Goal: Information Seeking & Learning: Learn about a topic

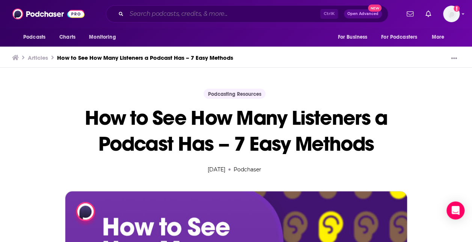
click at [212, 18] on input "Search podcasts, credits, & more..." at bounding box center [224, 14] width 194 height 12
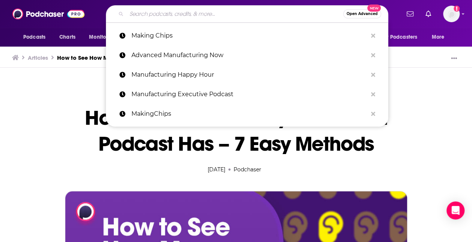
paste input "[PERSON_NAME] the [PERSON_NAME] of living podcast"
type input "[PERSON_NAME] the [PERSON_NAME] of living podcast"
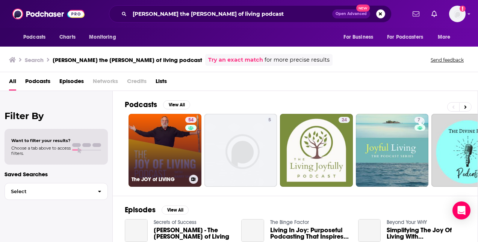
click at [170, 155] on link "54 The JOY of LIVING" at bounding box center [164, 150] width 73 height 73
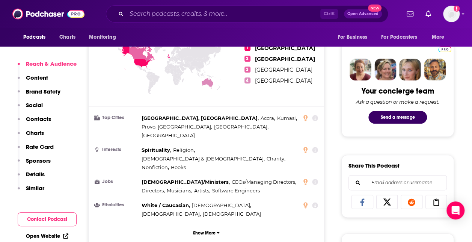
scroll to position [344, 0]
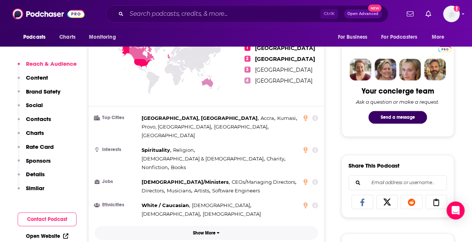
click at [219, 226] on button "Show More" at bounding box center [206, 233] width 223 height 14
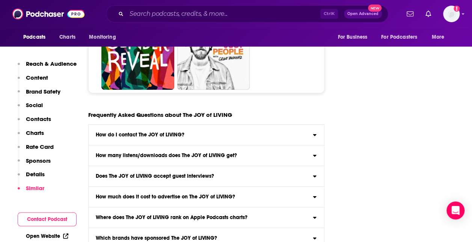
scroll to position [4030, 0]
click at [274, 145] on label "How many listens/downloads does The JOY of LIVING get? Click here to view reach…" at bounding box center [206, 155] width 235 height 21
click at [0, 0] on input "How many listens/downloads does The JOY of LIVING get? Click here to view reach…" at bounding box center [0, 0] width 0 height 0
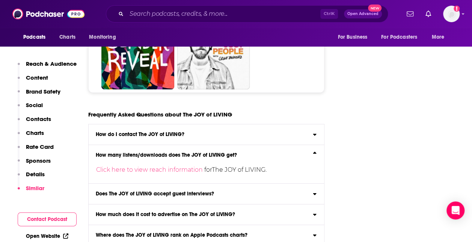
scroll to position [4038, 0]
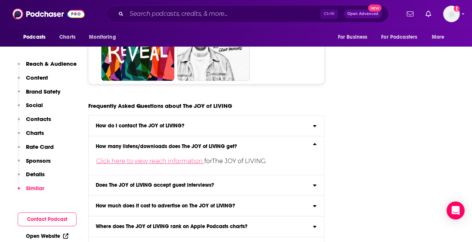
click at [187, 157] on link "Click here to view reach information" at bounding box center [150, 160] width 108 height 7
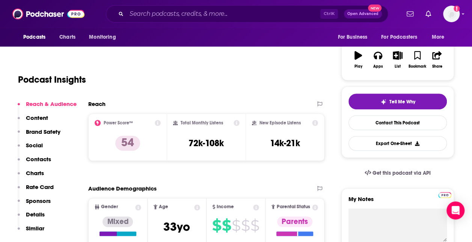
scroll to position [117, 0]
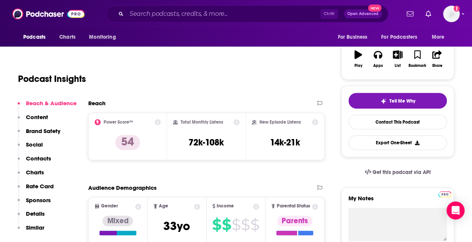
click at [157, 122] on icon at bounding box center [158, 122] width 6 height 6
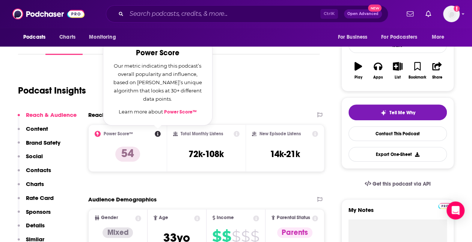
scroll to position [105, 0]
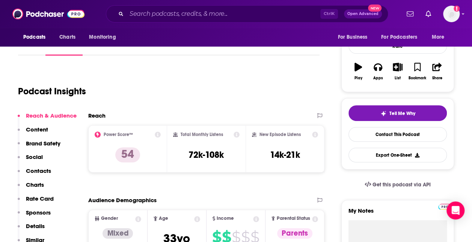
click at [237, 104] on div "Podcast Insights" at bounding box center [166, 87] width 296 height 38
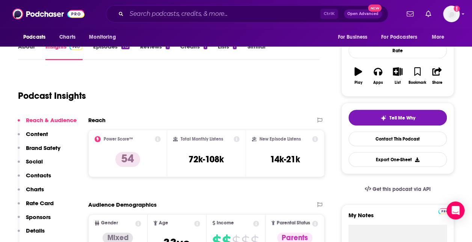
scroll to position [0, 0]
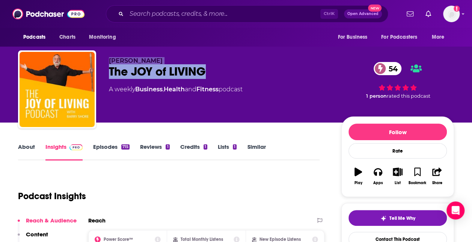
drag, startPoint x: 214, startPoint y: 71, endPoint x: 94, endPoint y: 56, distance: 120.7
click at [94, 56] on div "[PERSON_NAME] The [PERSON_NAME] of LIVING 54 A weekly Business , Health and Fit…" at bounding box center [236, 90] width 436 height 81
copy div "[PERSON_NAME] The [PERSON_NAME] of LIVING"
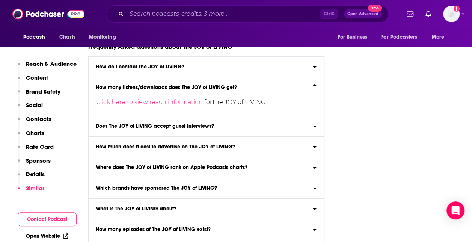
scroll to position [4117, 0]
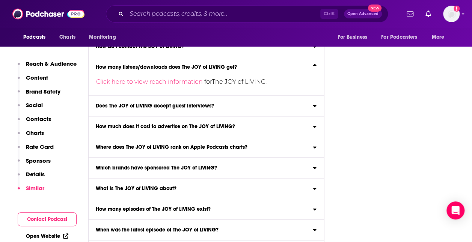
click at [261, 145] on div "Where does The JOY of LIVING rank on Apple Podcasts charts?" at bounding box center [206, 147] width 235 height 5
click at [0, 0] on input "Where does The JOY of LIVING rank on Apple Podcasts charts? Click here to view …" at bounding box center [0, 0] width 0 height 0
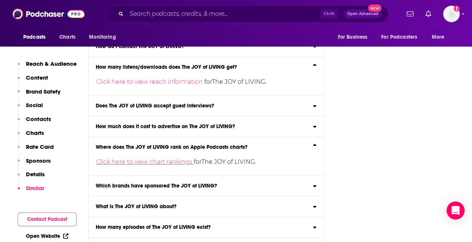
click at [169, 158] on link "Click here to view chart rankings" at bounding box center [145, 161] width 98 height 7
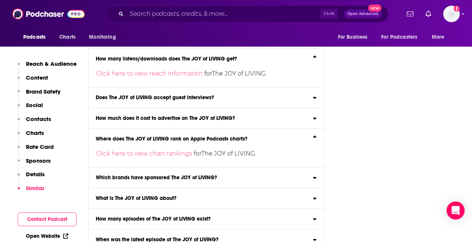
click at [237, 175] on div "Which brands have sponsored The JOY of LIVING?" at bounding box center [206, 177] width 235 height 5
click at [0, 0] on input "Which brands have sponsored The JOY of LIVING? Click here to view sponsor histo…" at bounding box center [0, 0] width 0 height 0
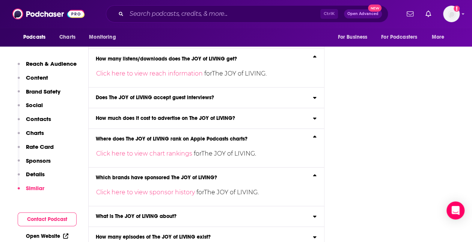
scroll to position [4129, 0]
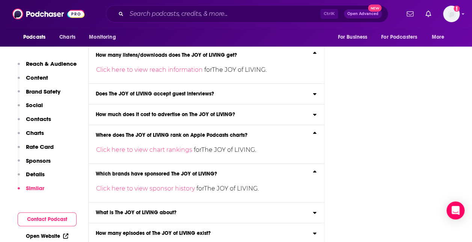
click at [173, 144] on p "Click here to view chart rankings for The JOY of LIVING ." at bounding box center [204, 150] width 216 height 12
click at [0, 0] on input "Where does The JOY of LIVING rank on Apple Podcasts charts? Click here to view …" at bounding box center [0, 0] width 0 height 0
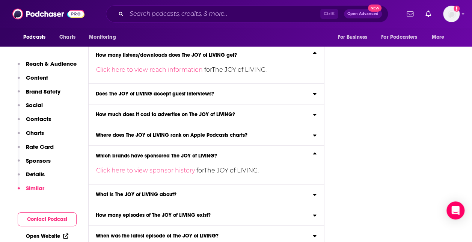
click at [161, 125] on label "Where does The JOY of LIVING rank on Apple Podcasts charts? Click here to view …" at bounding box center [206, 135] width 235 height 21
click at [0, 0] on input "Where does The JOY of LIVING rank on Apple Podcasts charts? Click here to view …" at bounding box center [0, 0] width 0 height 0
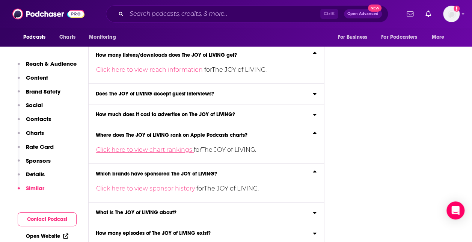
click at [155, 146] on link "Click here to view chart rankings" at bounding box center [145, 149] width 98 height 7
click at [110, 146] on link "Click here to view chart rankings" at bounding box center [145, 149] width 98 height 7
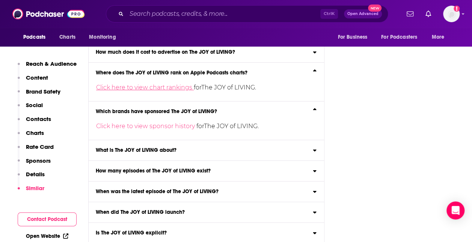
scroll to position [4196, 0]
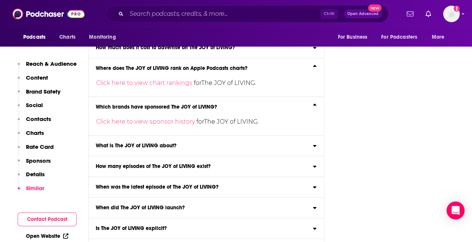
click at [188, 218] on label "Is The JOY of LIVING explicit? The content of The JOY of LIVING is not explicit…" at bounding box center [206, 228] width 235 height 21
click at [0, 0] on input "Is The JOY of LIVING explicit? The content of The JOY of LIVING is not explicit…" at bounding box center [0, 0] width 0 height 0
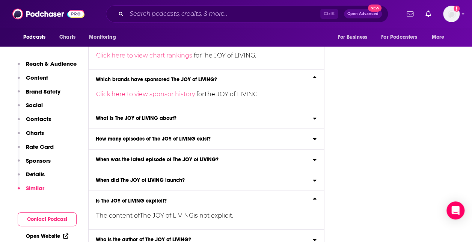
scroll to position [4235, 0]
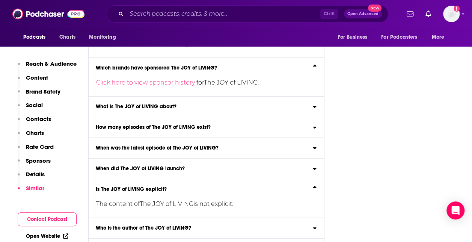
click at [0, 0] on input "Which podcast categories does The JOY of LIVING belong to? The JOY of LIVING be…" at bounding box center [0, 0] width 0 height 0
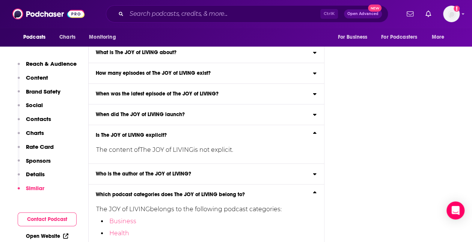
click at [0, 0] on input "Which podcast hosting provider does The JOY of LIVING use? The JOY of LIVING is…" at bounding box center [0, 0] width 0 height 0
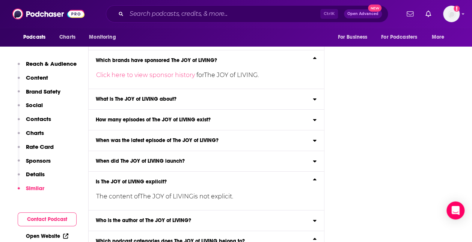
scroll to position [4241, 0]
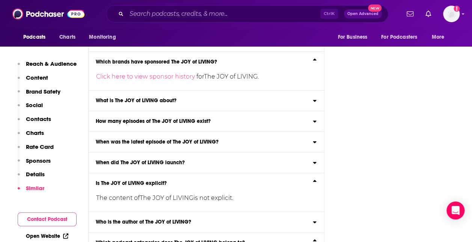
click at [202, 219] on div "Who is the author of The JOY of LIVING?" at bounding box center [206, 221] width 235 height 5
click at [0, 0] on input "Who is the author of The JOY of LIVING? The JOY of LIVING is created by [PERSON…" at bounding box center [0, 0] width 0 height 0
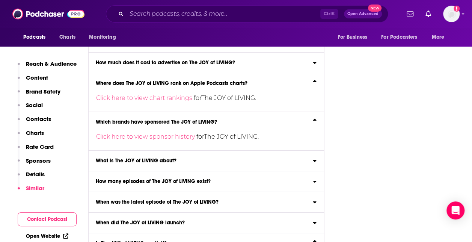
scroll to position [4181, 0]
click at [202, 220] on div "When did The JOY of LIVING launch?" at bounding box center [206, 222] width 235 height 5
click at [0, 0] on input "When did The JOY of LIVING launch? The JOY of LIVING launched its first episode…" at bounding box center [0, 0] width 0 height 0
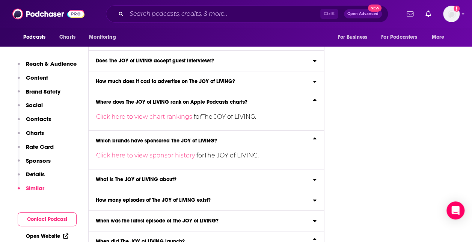
scroll to position [4163, 0]
click at [202, 218] on h3 "When was the latest episode of The JOY of LIVING?" at bounding box center [157, 220] width 123 height 5
click at [0, 0] on input "When was the latest episode of The JOY of LIVING? The latest episode of The JOY…" at bounding box center [0, 0] width 0 height 0
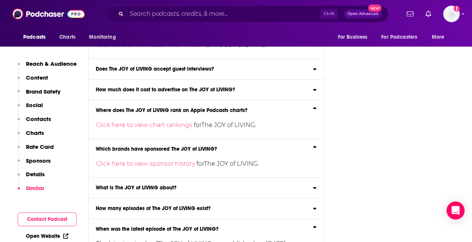
scroll to position [4148, 0]
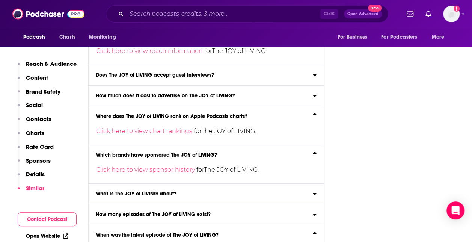
click at [202, 204] on label "How many episodes of The JOY of LIVING exist? As of [DATE] , The JOY of LIVING …" at bounding box center [206, 214] width 235 height 21
click at [0, 0] on input "How many episodes of The JOY of LIVING exist? As of [DATE] , The JOY of LIVING …" at bounding box center [0, 0] width 0 height 0
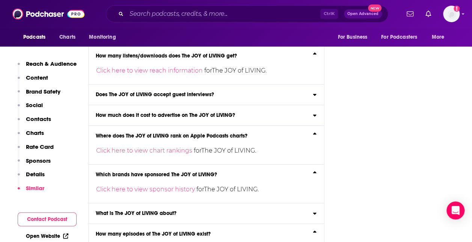
scroll to position [4128, 0]
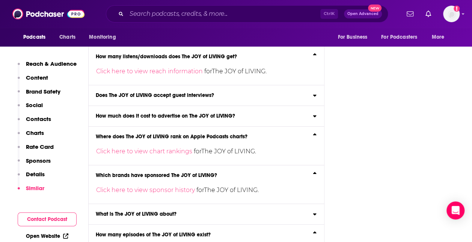
click at [202, 204] on label "What is The JOY of LIVING about? Here is the podcast description for The JOY of…" at bounding box center [206, 214] width 235 height 21
click at [0, 0] on input "What is The JOY of LIVING about? Here is the podcast description for The JOY of…" at bounding box center [0, 0] width 0 height 0
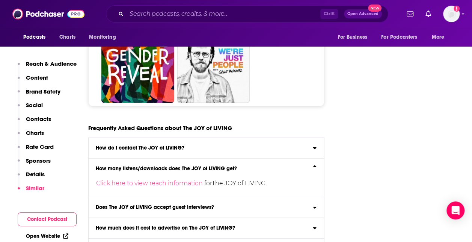
scroll to position [4000, 0]
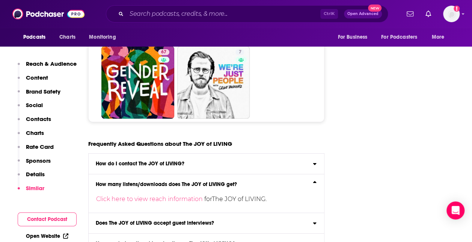
click at [266, 220] on div "Does The JOY of LIVING accept guest interviews?" at bounding box center [206, 222] width 235 height 5
click at [0, 0] on input "Does The JOY of LIVING accept guest interviews? Yes" at bounding box center [0, 0] width 0 height 0
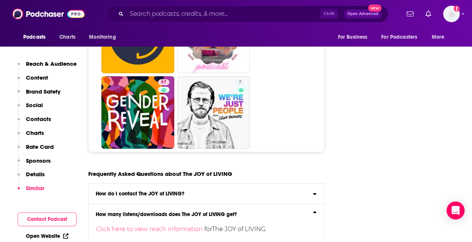
scroll to position [3969, 0]
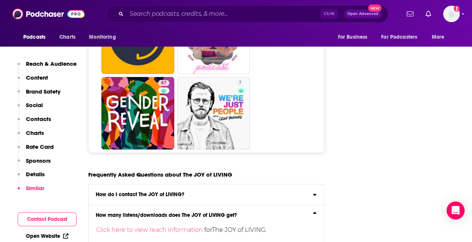
click at [253, 192] on div "How do I contact The JOY of LIVING?" at bounding box center [206, 194] width 235 height 5
click at [0, 0] on input "How do I contact The JOY of LIVING? Click here to view contact information for …" at bounding box center [0, 0] width 0 height 0
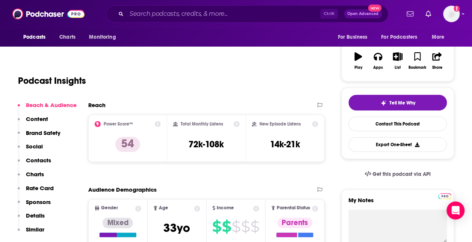
scroll to position [0, 0]
